Goal: Task Accomplishment & Management: Use online tool/utility

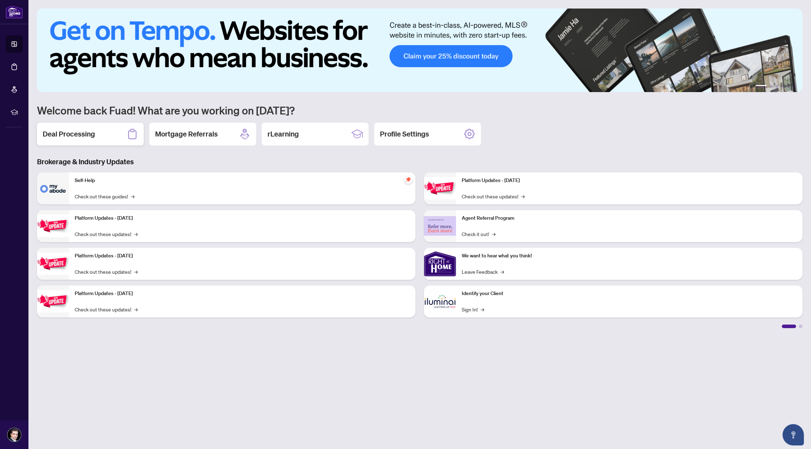
click at [89, 133] on h2 "Deal Processing" at bounding box center [69, 134] width 52 height 10
